Goal: Transaction & Acquisition: Book appointment/travel/reservation

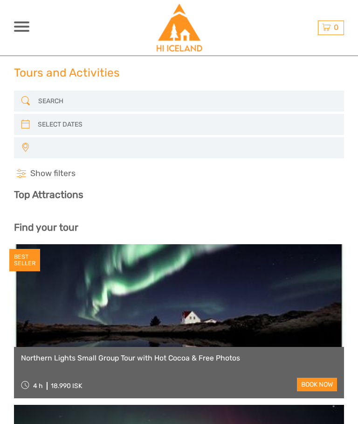
select select
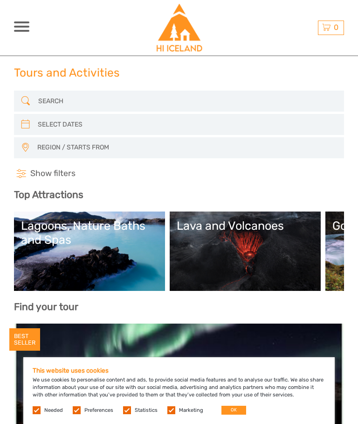
click at [222, 413] on button "OK" at bounding box center [234, 409] width 25 height 9
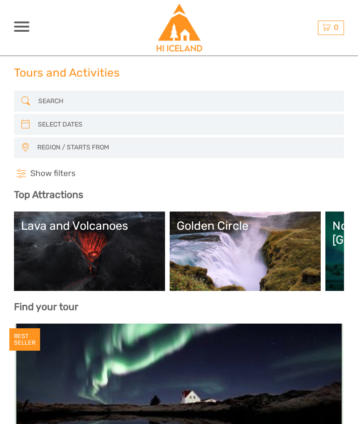
click at [61, 175] on span "Show filters" at bounding box center [52, 173] width 45 height 11
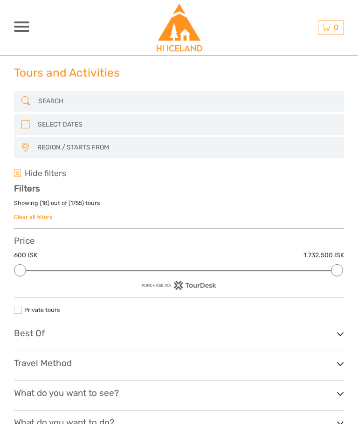
click at [116, 125] on input "search" at bounding box center [178, 124] width 289 height 15
type input "[DATE]"
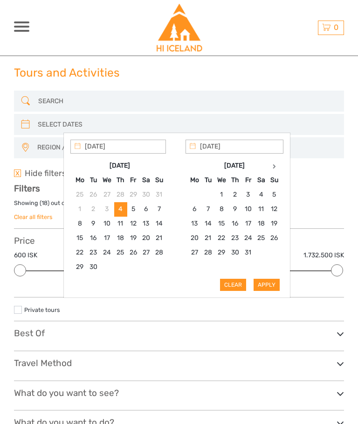
type input "[DATE]"
click at [275, 281] on div "Apply Clear" at bounding box center [176, 214] width 213 height 151
click at [272, 284] on div "Apply Clear" at bounding box center [176, 214] width 213 height 151
click at [327, 197] on div "Filters Showing ( 18 ) out of ( 1755 ) tours Clear all filters Price 600 ISK 1.…" at bounding box center [179, 341] width 330 height 316
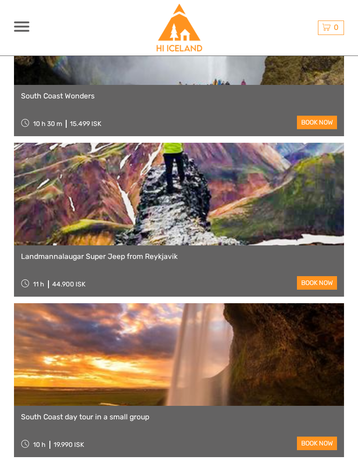
scroll to position [1983, 0]
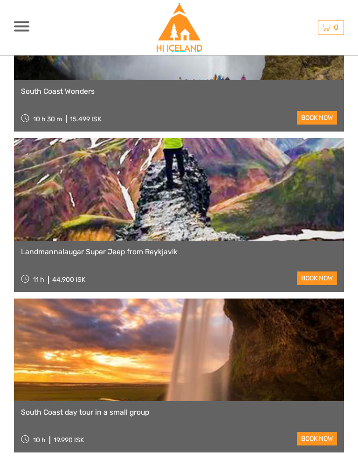
click at [320, 272] on link "book now" at bounding box center [317, 279] width 40 height 14
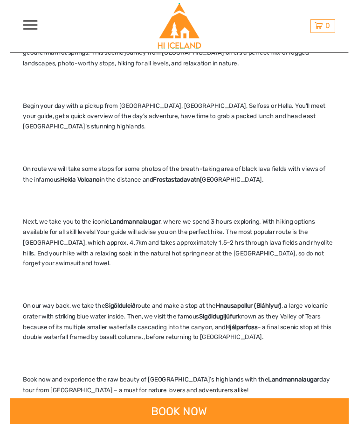
scroll to position [446, 0]
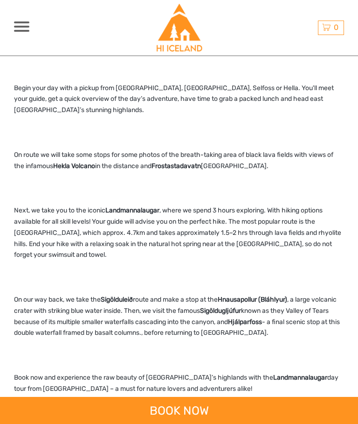
click at [187, 409] on div "BOOK NOW" at bounding box center [179, 409] width 358 height 27
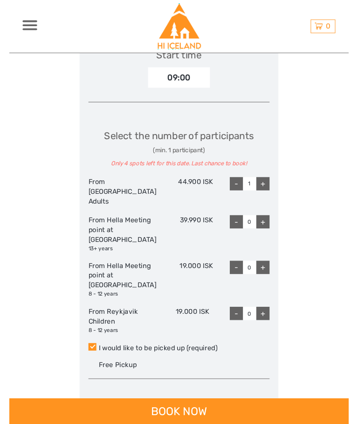
scroll to position [1800, 0]
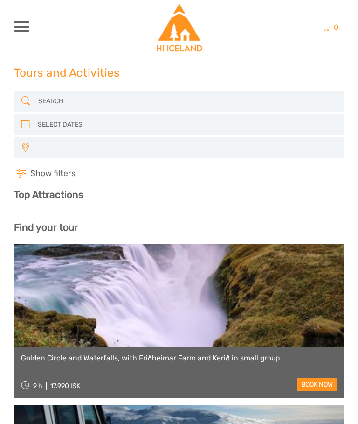
select select
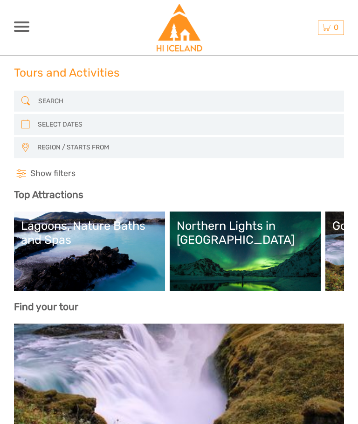
click at [103, 125] on input "search" at bounding box center [178, 124] width 289 height 15
type input "[DATE]"
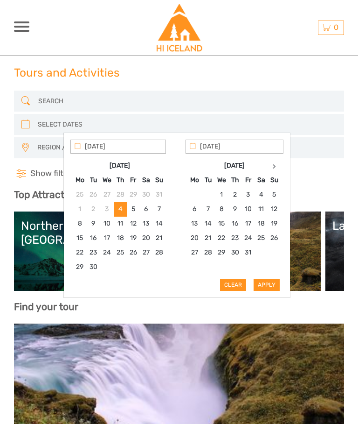
type input "[DATE]"
click at [276, 285] on div "Apply Clear" at bounding box center [176, 214] width 213 height 151
click at [273, 285] on div "Apply Clear" at bounding box center [176, 214] width 213 height 151
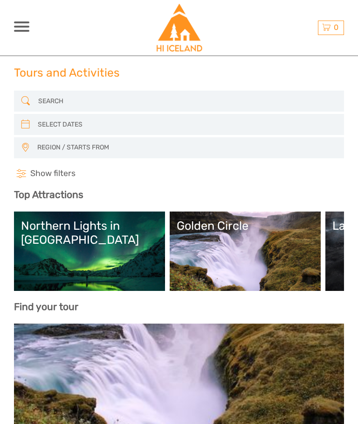
click at [325, 175] on h4 "Show filters Hide filters" at bounding box center [179, 173] width 330 height 11
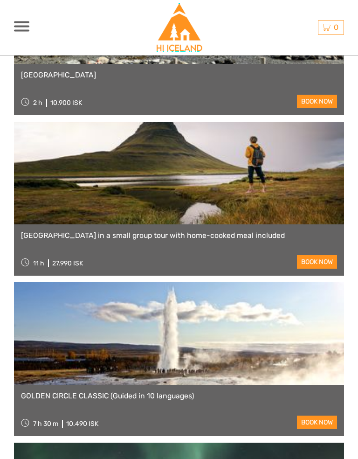
scroll to position [2770, 0]
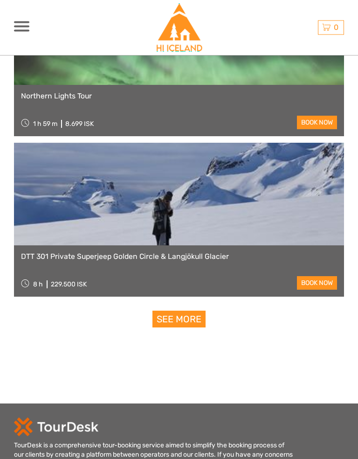
click at [189, 316] on link "See more" at bounding box center [179, 319] width 53 height 17
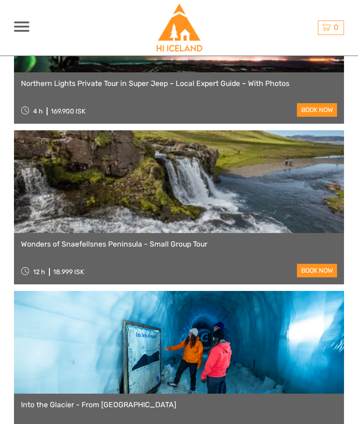
scroll to position [3424, 0]
